Goal: Find specific page/section: Find specific page/section

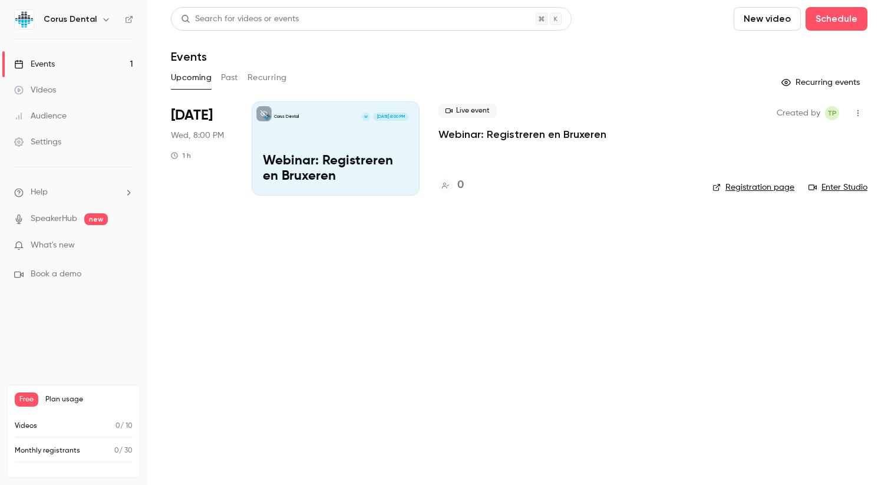
click at [116, 450] on span "0" at bounding box center [116, 450] width 5 height 7
